Goal: Task Accomplishment & Management: Manage account settings

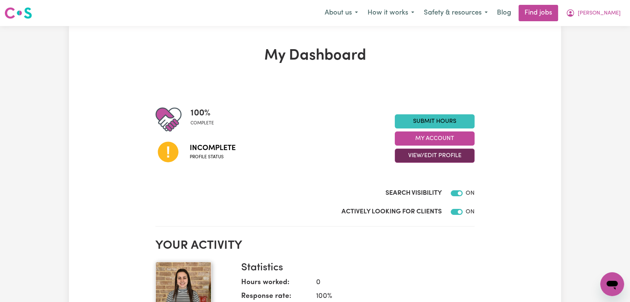
click at [443, 156] on button "View/Edit Profile" at bounding box center [435, 156] width 80 height 14
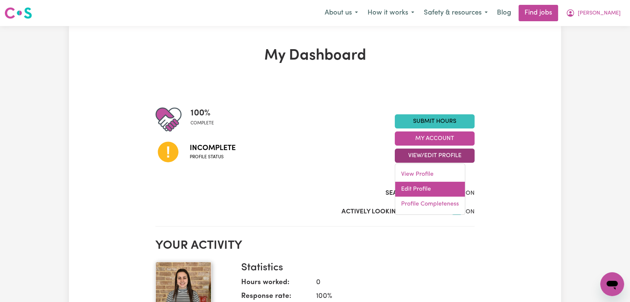
click at [442, 191] on link "Edit Profile" at bounding box center [430, 189] width 70 height 15
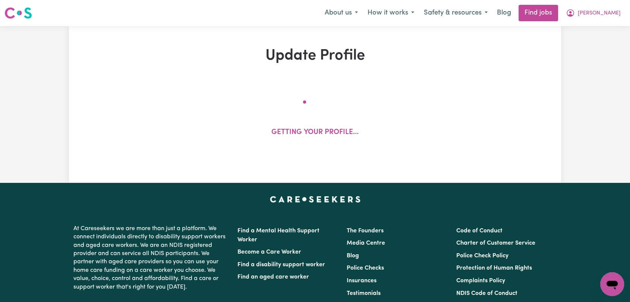
select select "female"
select select "Australian PR"
select select "Studying a healthcare related degree or qualification"
select select "65"
select select "85"
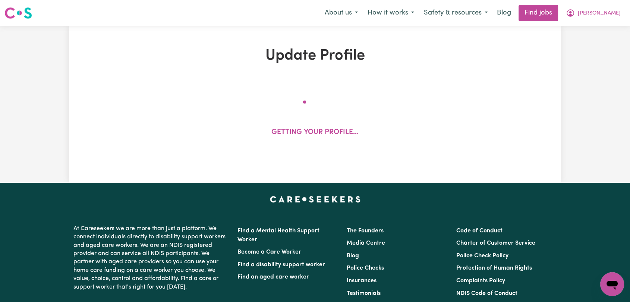
select select "100"
select select "120"
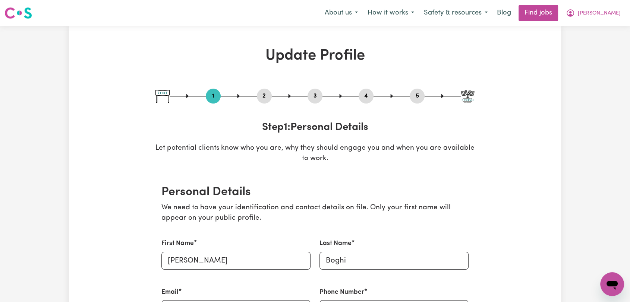
click at [262, 93] on button "2" at bounding box center [264, 96] width 15 height 10
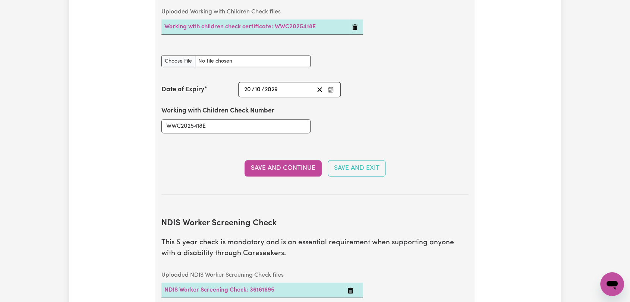
scroll to position [911, 0]
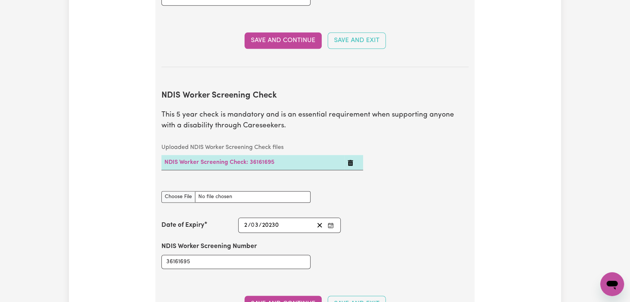
click at [331, 223] on icon "Enter the Date of Expiry of your NDIS Worker Screening Check" at bounding box center [331, 226] width 6 height 6
drag, startPoint x: 413, startPoint y: 205, endPoint x: 331, endPoint y: 212, distance: 82.0
click at [410, 203] on section "NDIS Worker Screening Check This 5 year check is mandatory and is an essential …" at bounding box center [314, 205] width 307 height 252
click at [321, 222] on icon "Clear date" at bounding box center [319, 225] width 7 height 7
click at [331, 200] on section "NDIS Worker Screening Check This 5 year check is mandatory and is an essential …" at bounding box center [314, 205] width 307 height 252
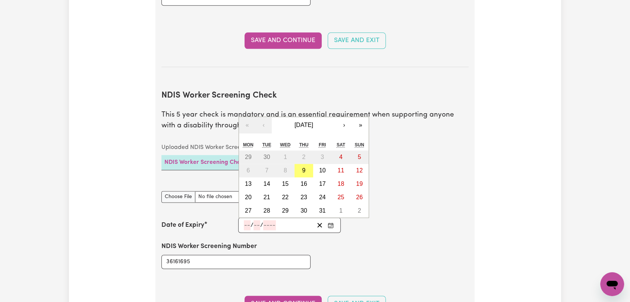
click at [247, 220] on input "number" at bounding box center [247, 225] width 7 height 10
type input "02"
type input "03"
type input "203"
type input "2030-03-02"
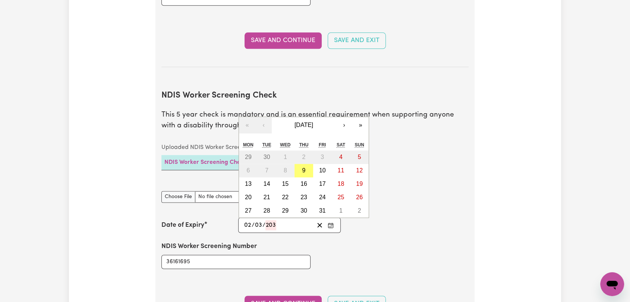
type input "2"
type input "3"
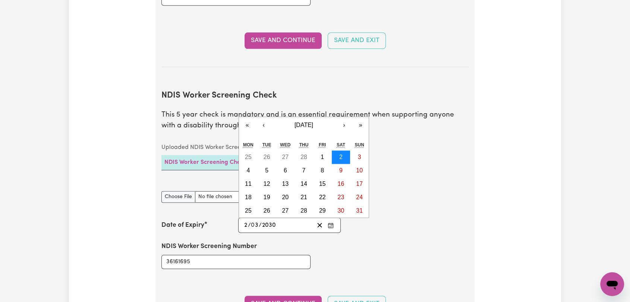
type input "2030"
click at [342, 154] on abbr "2" at bounding box center [340, 157] width 3 height 6
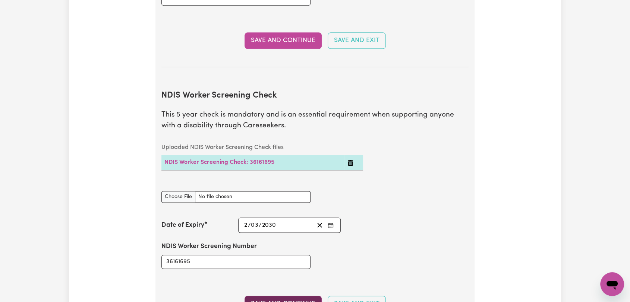
click at [286, 296] on button "Save and Continue" at bounding box center [282, 304] width 77 height 16
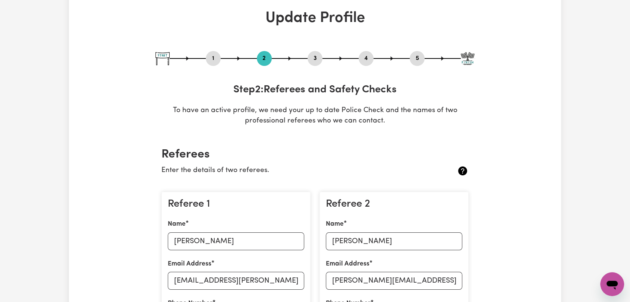
scroll to position [0, 0]
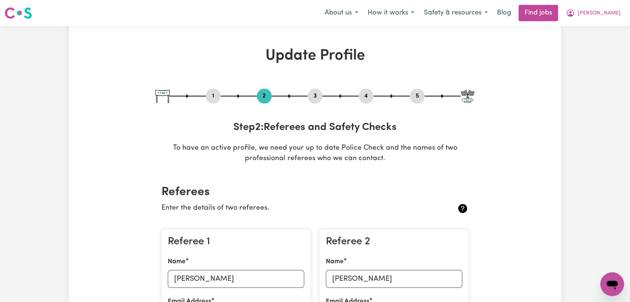
click at [315, 93] on button "3" at bounding box center [314, 96] width 15 height 10
select select "2020"
select select "2025"
select select "Certificate III (Individual Support)"
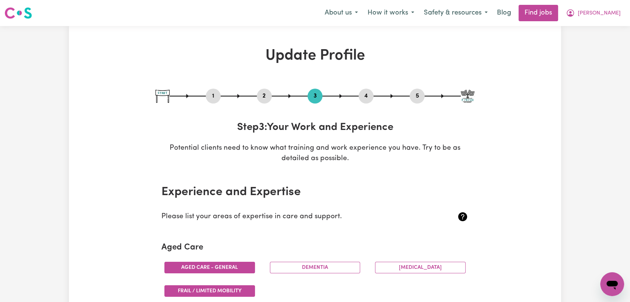
click at [367, 93] on button "4" at bounding box center [366, 96] width 15 height 10
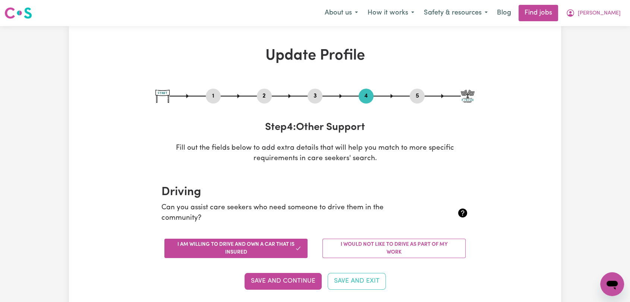
click at [415, 95] on button "5" at bounding box center [417, 96] width 15 height 10
select select "I am providing services privately on my own"
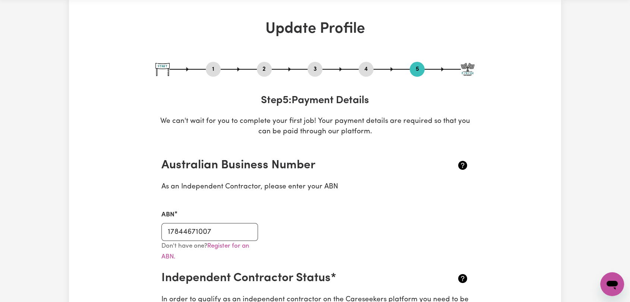
scroll to position [41, 0]
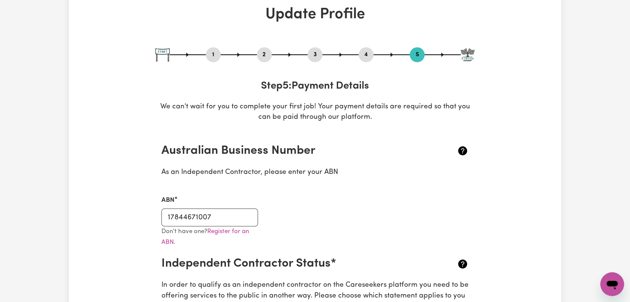
click at [263, 55] on button "2" at bounding box center [264, 55] width 15 height 10
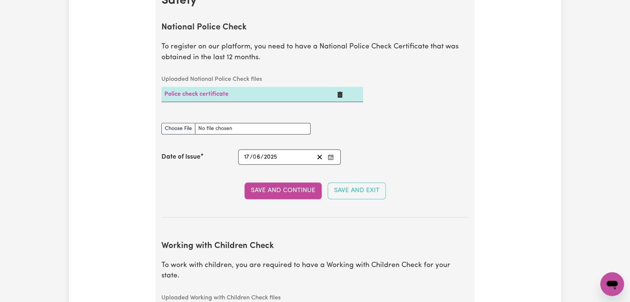
scroll to position [290, 0]
